Goal: Task Accomplishment & Management: Use online tool/utility

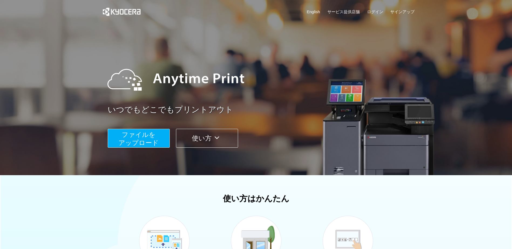
click at [128, 131] on span "ファイルを ​​アップロード" at bounding box center [138, 138] width 40 height 15
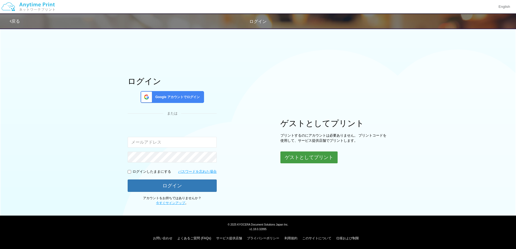
click at [290, 153] on button "ゲストとしてプリント" at bounding box center [308, 158] width 57 height 12
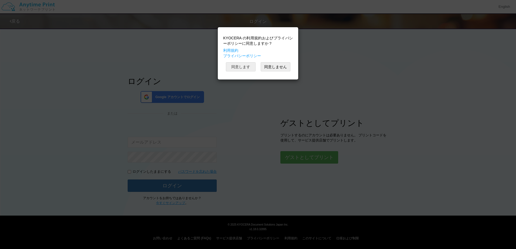
click at [240, 68] on button "同意します" at bounding box center [241, 66] width 30 height 9
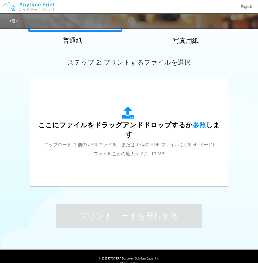
scroll to position [135, 0]
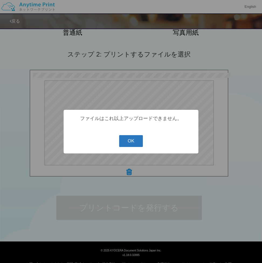
click at [132, 145] on button "OK" at bounding box center [131, 141] width 24 height 12
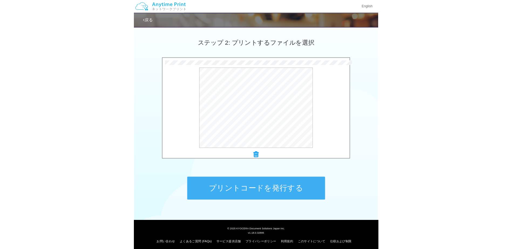
scroll to position [147, 0]
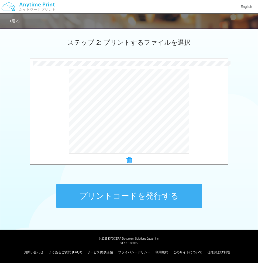
click at [127, 160] on icon at bounding box center [128, 160] width 5 height 7
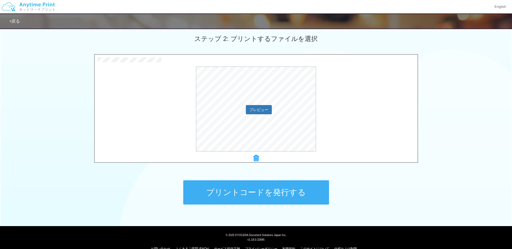
scroll to position [161, 0]
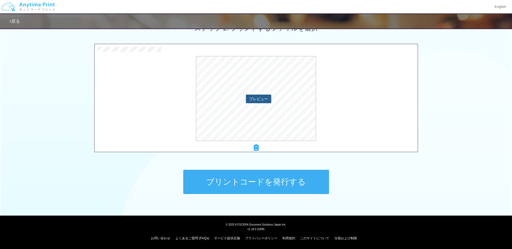
click at [260, 102] on button "プレビュー" at bounding box center [258, 99] width 25 height 9
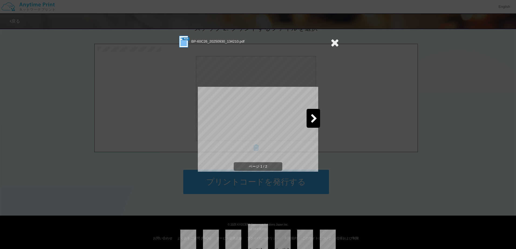
click at [312, 121] on icon at bounding box center [313, 118] width 7 height 9
click at [198, 112] on div at bounding box center [202, 118] width 13 height 19
click at [333, 41] on icon at bounding box center [334, 42] width 8 height 11
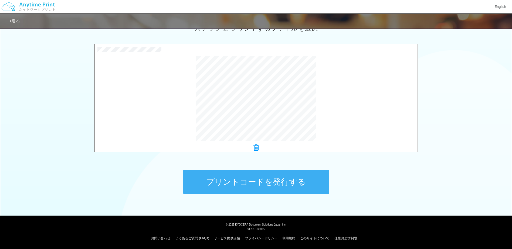
click at [266, 184] on button "プリントコードを発行する" at bounding box center [256, 182] width 146 height 24
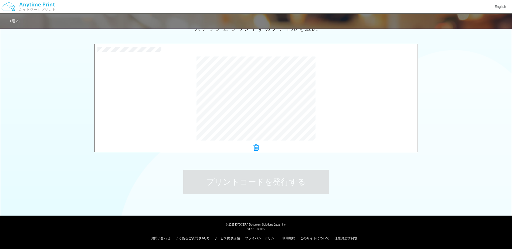
scroll to position [0, 0]
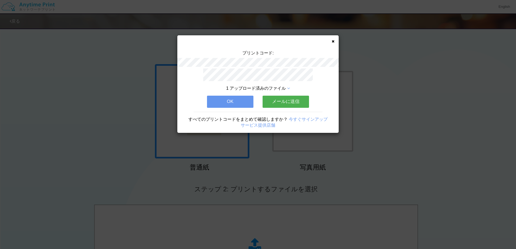
click at [236, 92] on div "1 アップロード済みのファイル OK メールに送信 すべてのプリントコードをまとめて確認しますか？ 今すぐサインアップ サービス提供店舗" at bounding box center [257, 100] width 161 height 64
click at [236, 100] on button "OK" at bounding box center [230, 102] width 46 height 12
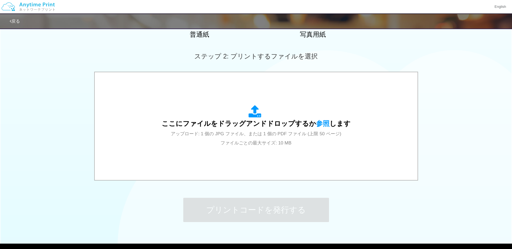
scroll to position [135, 0]
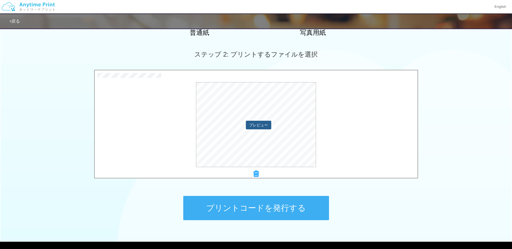
click at [257, 127] on button "プレビュー" at bounding box center [258, 125] width 25 height 9
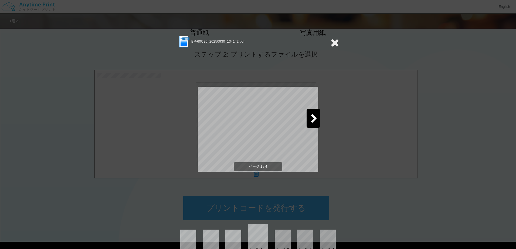
click at [311, 122] on icon at bounding box center [313, 118] width 7 height 9
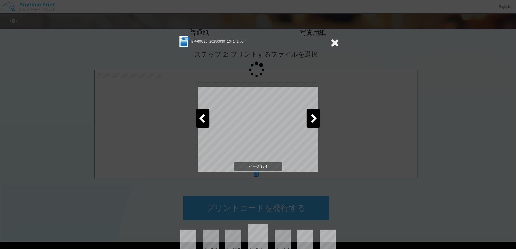
click at [311, 122] on icon at bounding box center [313, 118] width 7 height 9
click at [310, 121] on icon at bounding box center [313, 118] width 7 height 9
click at [332, 45] on icon at bounding box center [334, 42] width 8 height 11
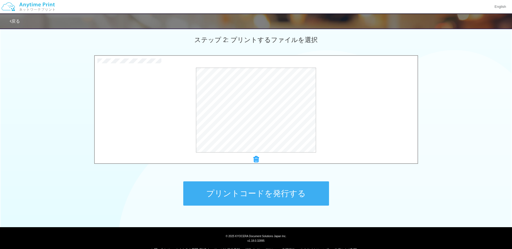
scroll to position [161, 0]
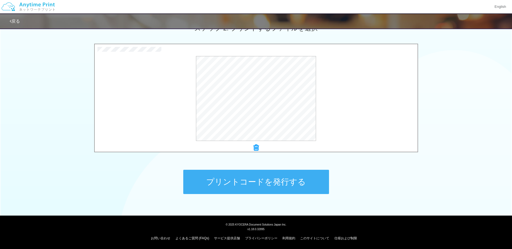
click at [269, 186] on button "プリントコードを発行する" at bounding box center [256, 182] width 146 height 24
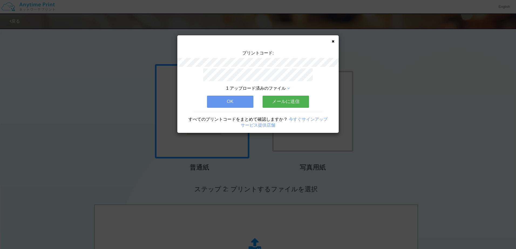
click at [239, 97] on button "OK" at bounding box center [230, 102] width 46 height 12
